Goal: Information Seeking & Learning: Learn about a topic

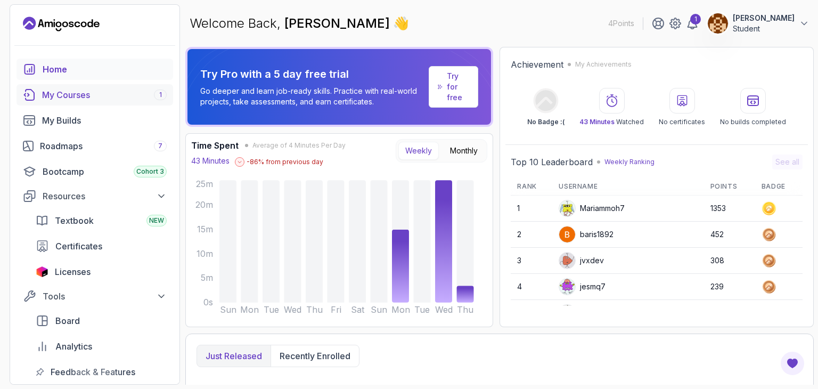
click at [90, 88] on div "My Courses 1" at bounding box center [104, 94] width 125 height 13
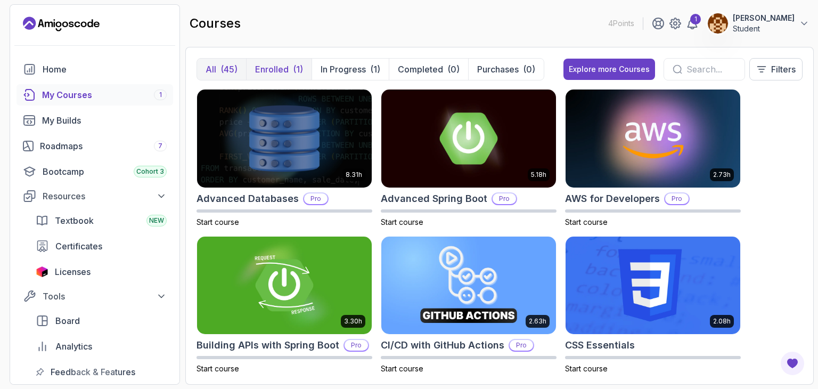
click at [270, 69] on p "Enrolled" at bounding box center [272, 69] width 34 height 13
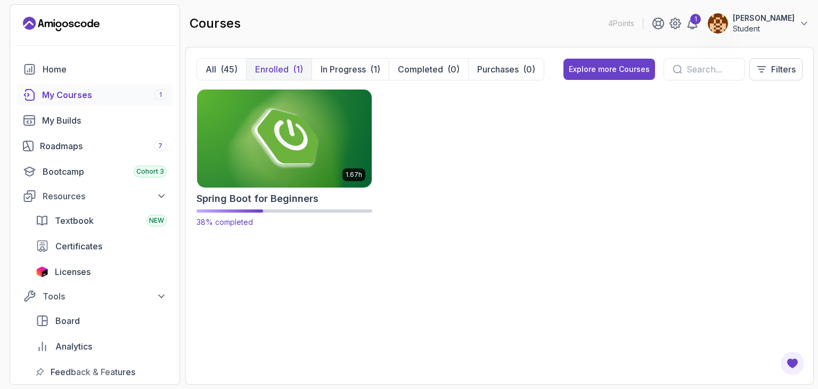
click at [271, 160] on img at bounding box center [284, 138] width 183 height 103
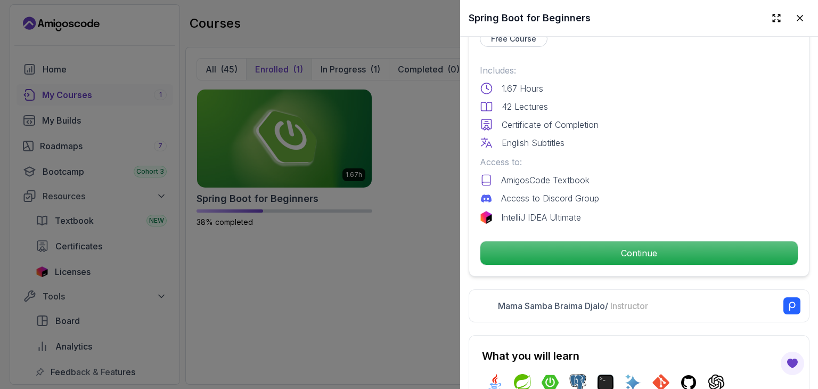
scroll to position [269, 0]
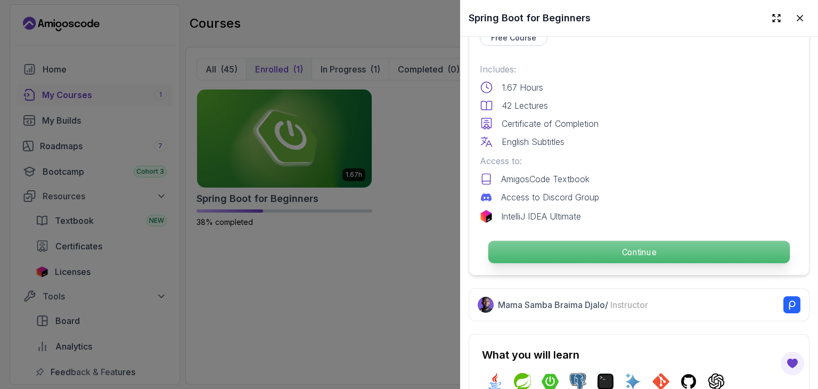
click at [582, 254] on p "Continue" at bounding box center [638, 252] width 301 height 22
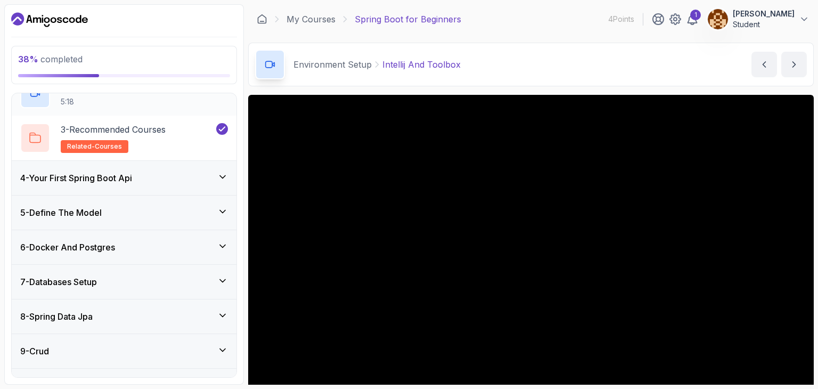
scroll to position [171, 0]
click at [139, 243] on div "6 - Docker And Postgres" at bounding box center [124, 246] width 208 height 13
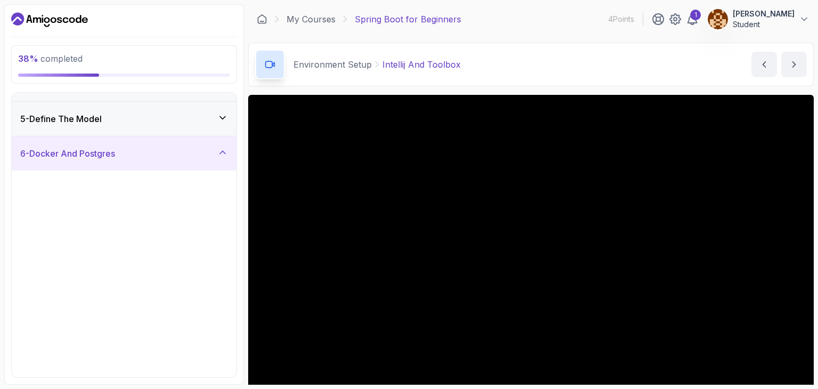
scroll to position [129, 0]
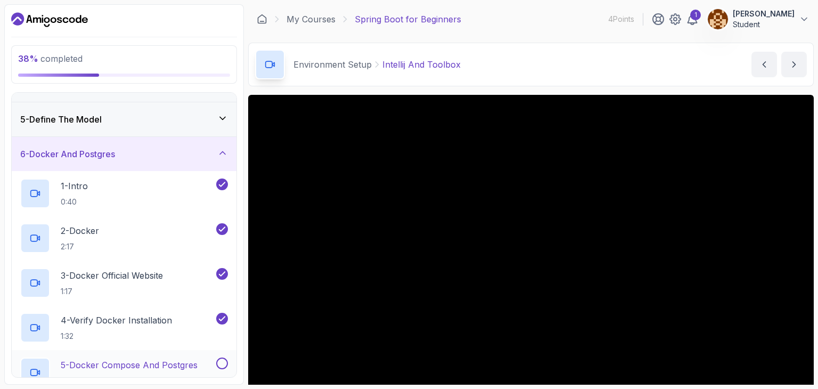
click at [131, 352] on div "5 - Docker Compose And Postgres 4:48" at bounding box center [124, 372] width 225 height 45
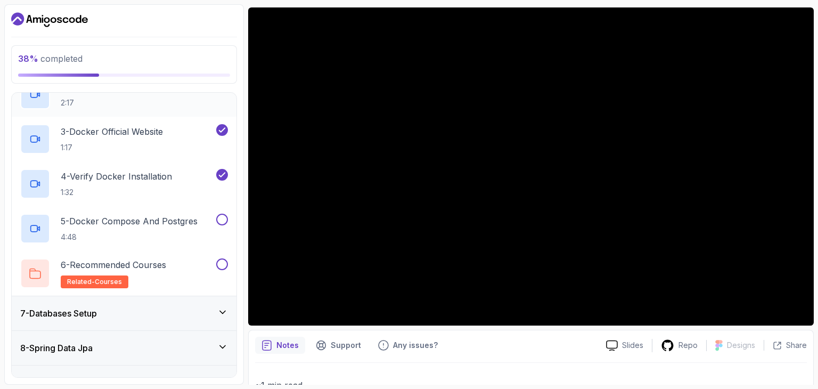
scroll to position [272, 0]
click at [152, 229] on h2 "5 - Docker Compose And Postgres 4:48" at bounding box center [129, 229] width 137 height 28
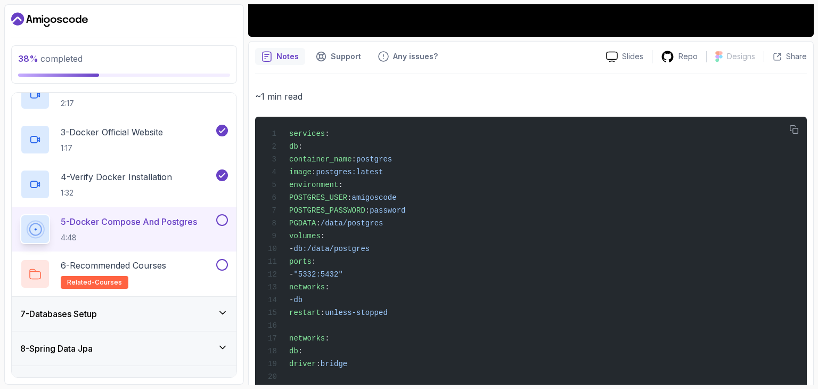
scroll to position [376, 0]
click at [794, 126] on icon "button" at bounding box center [794, 130] width 10 height 10
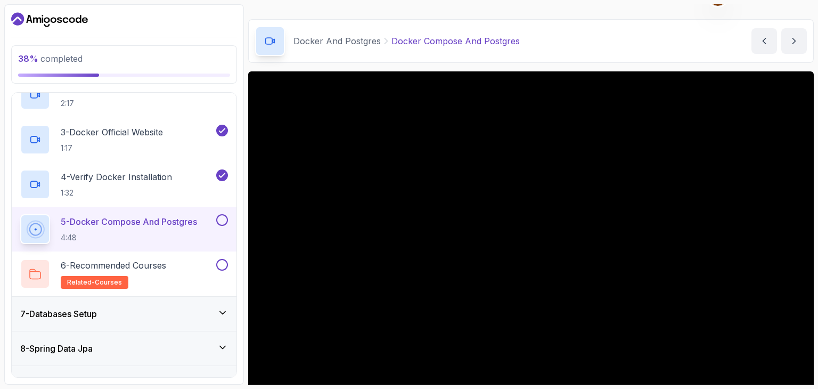
scroll to position [111, 0]
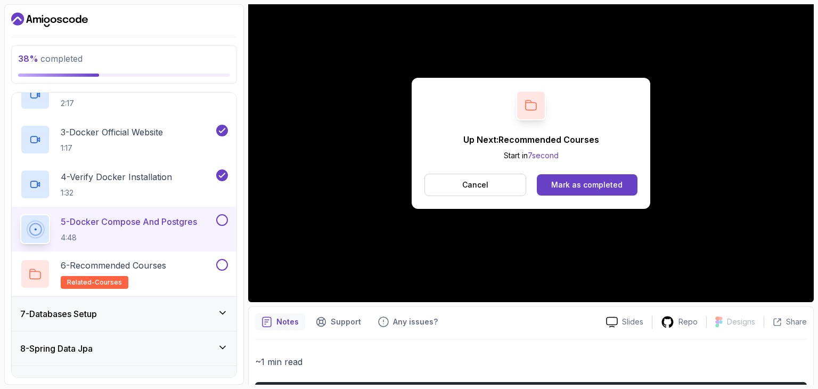
click at [219, 220] on button at bounding box center [222, 220] width 12 height 12
click at [585, 186] on div "Mark as completed" at bounding box center [586, 184] width 71 height 11
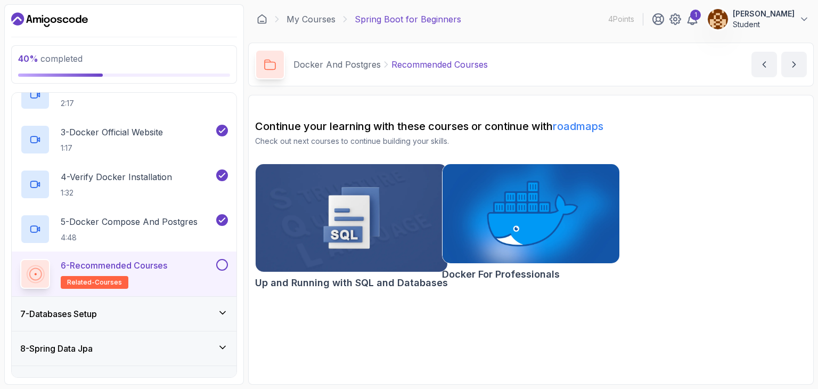
click at [333, 205] on img at bounding box center [351, 217] width 201 height 113
click at [221, 263] on button at bounding box center [222, 265] width 12 height 12
click at [218, 314] on icon at bounding box center [222, 312] width 11 height 11
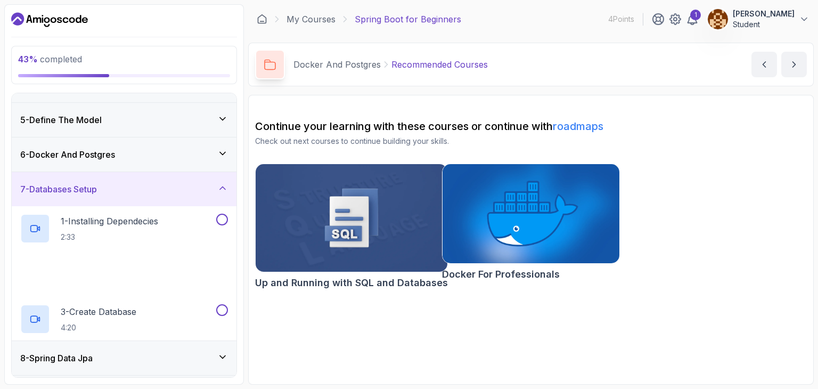
scroll to position [180, 0]
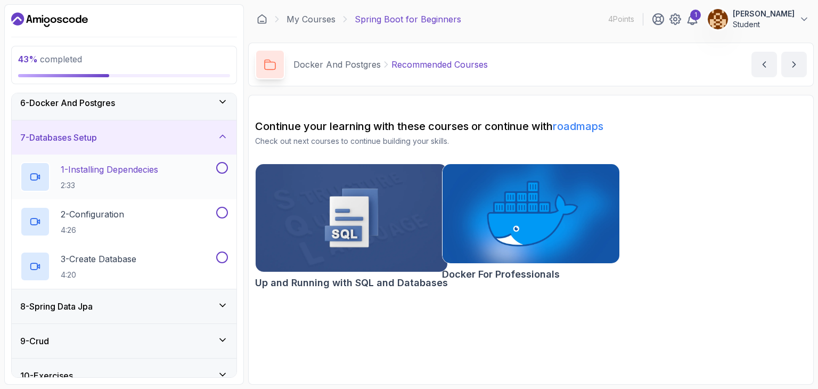
click at [158, 169] on p "1 - Installing Dependecies" at bounding box center [109, 169] width 97 height 13
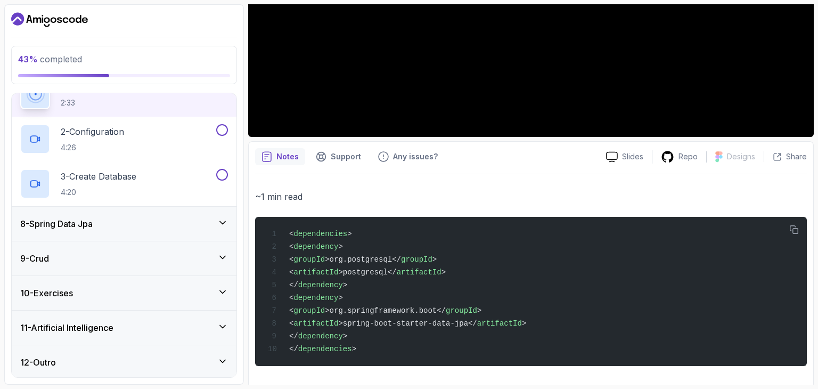
scroll to position [279, 0]
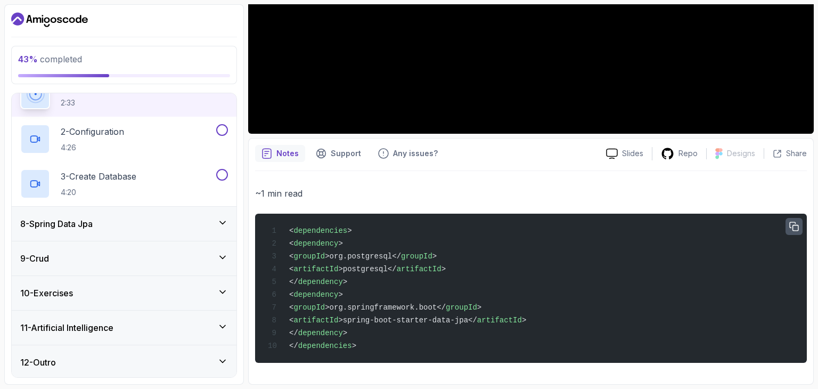
click at [786, 221] on button "button" at bounding box center [793, 226] width 17 height 17
drag, startPoint x: 297, startPoint y: 243, endPoint x: 443, endPoint y: 328, distance: 169.1
click at [443, 328] on div "< dependencies > < dependency > < groupId >org.postgresql</ groupId > < artifac…" at bounding box center [530, 288] width 534 height 136
copy code "< dependency > < groupId >org.postgresql</ groupId > < artifactId >postgresql</…"
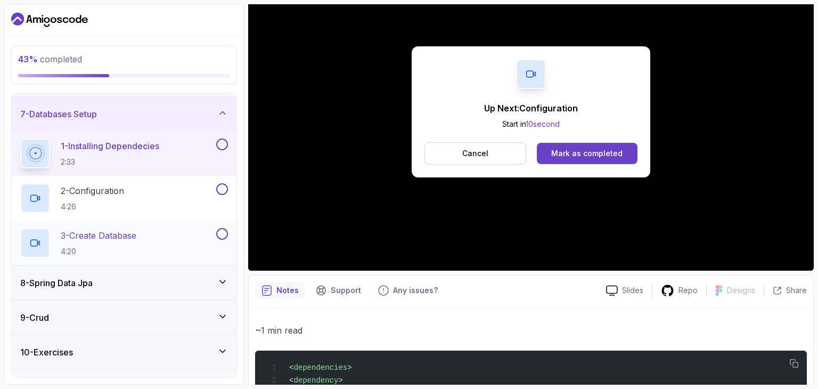
scroll to position [117, 0]
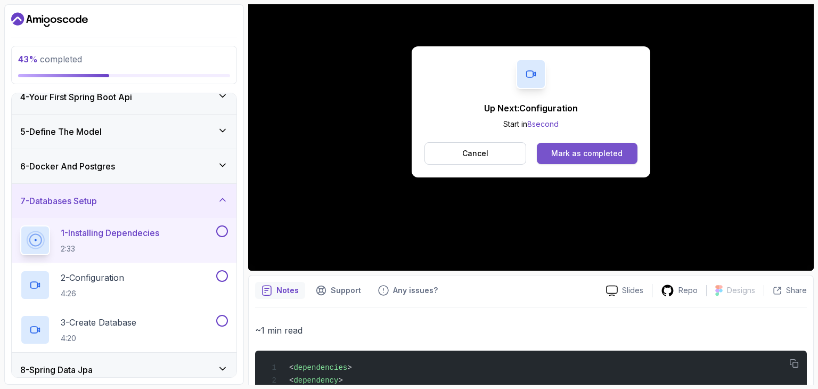
click at [566, 152] on div "Mark as completed" at bounding box center [586, 153] width 71 height 11
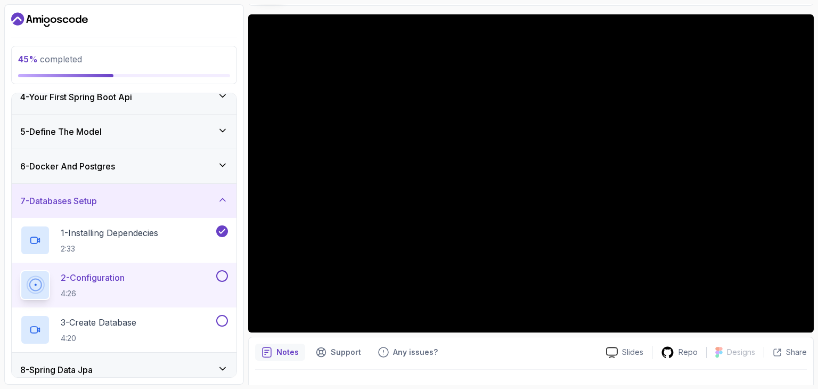
scroll to position [82, 0]
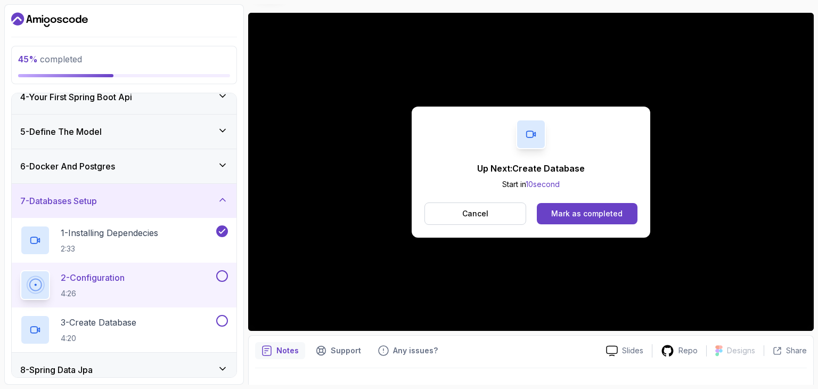
click at [221, 272] on button at bounding box center [222, 276] width 12 height 12
click at [564, 215] on div "Mark as completed" at bounding box center [586, 213] width 71 height 11
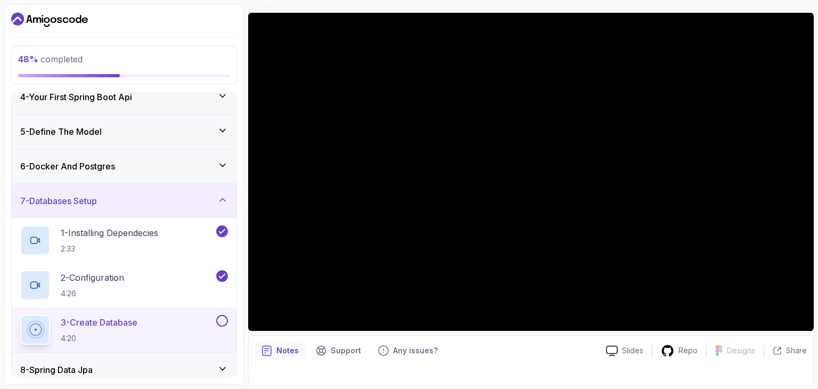
scroll to position [64, 0]
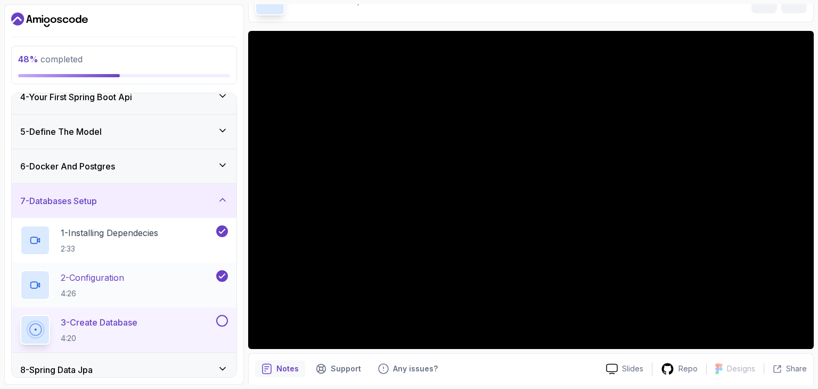
click at [147, 275] on div "2 - Configuration 4:26" at bounding box center [117, 285] width 194 height 30
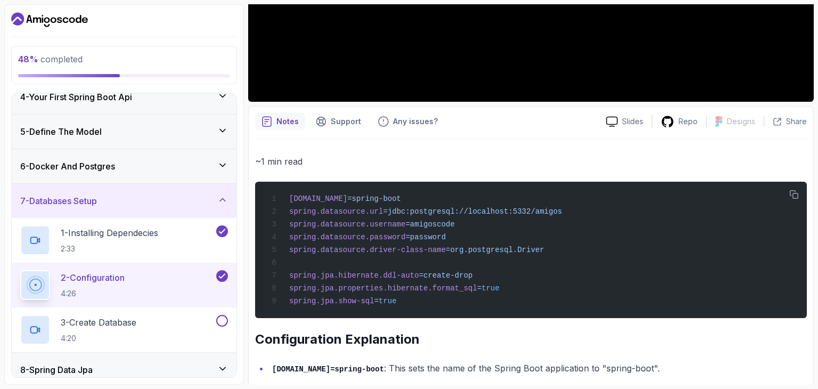
scroll to position [312, 0]
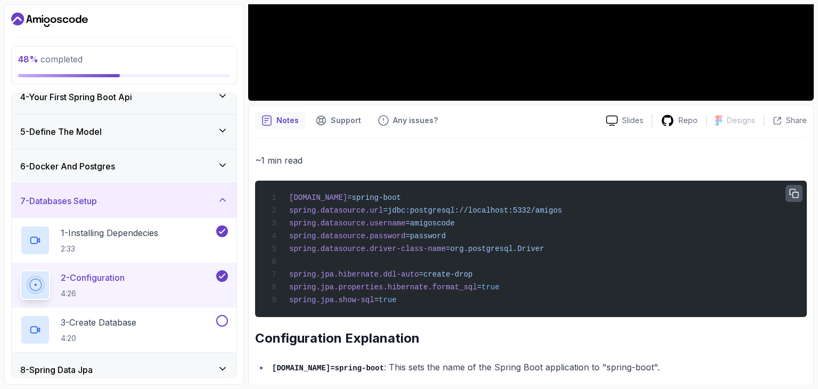
click at [786, 191] on button "button" at bounding box center [793, 193] width 17 height 17
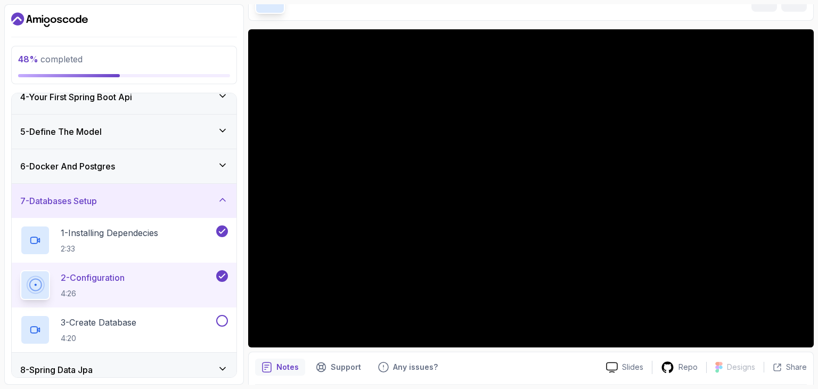
scroll to position [66, 0]
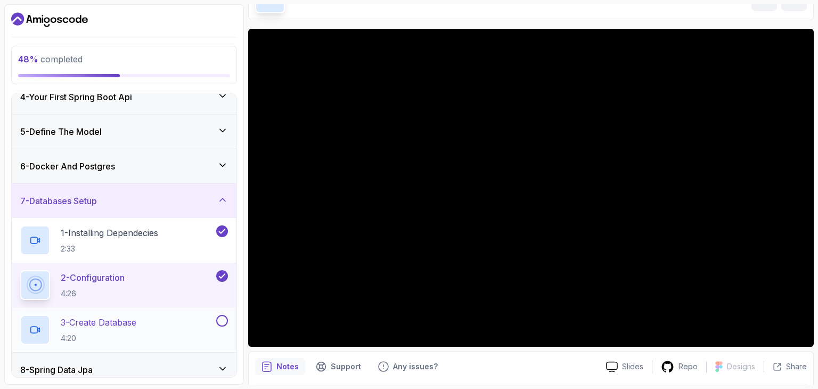
click at [160, 315] on div "3 - Create Database 4:20" at bounding box center [117, 330] width 194 height 30
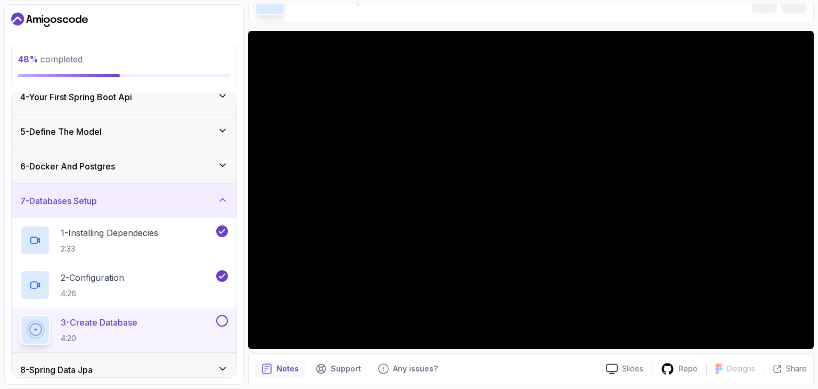
scroll to position [64, 0]
click at [220, 318] on button at bounding box center [222, 321] width 12 height 12
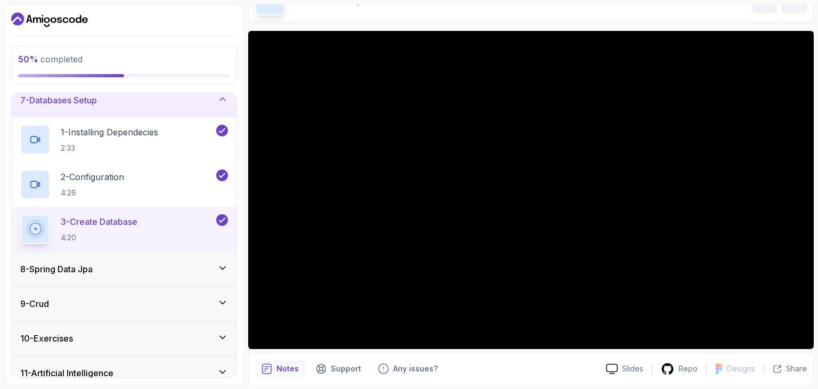
click at [167, 268] on div "8 - Spring Data Jpa" at bounding box center [124, 268] width 208 height 13
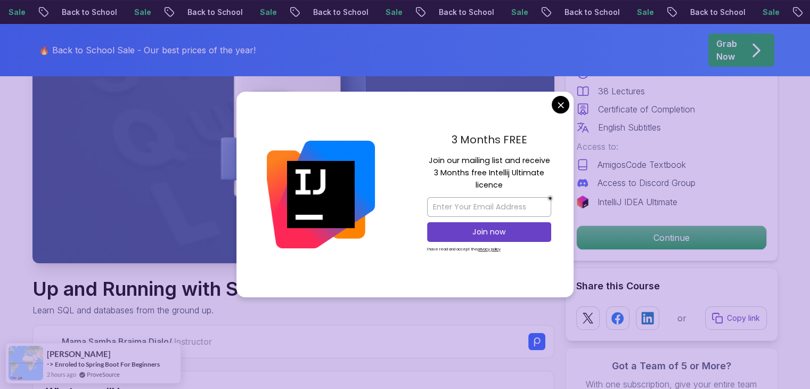
scroll to position [72, 0]
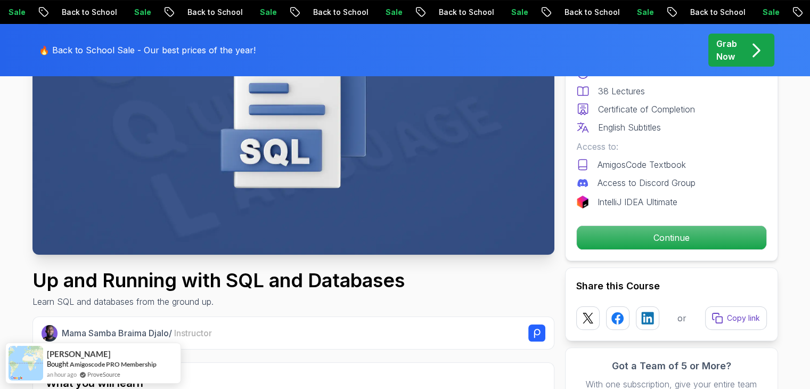
scroll to position [179, 0]
